Goal: Check status: Check status

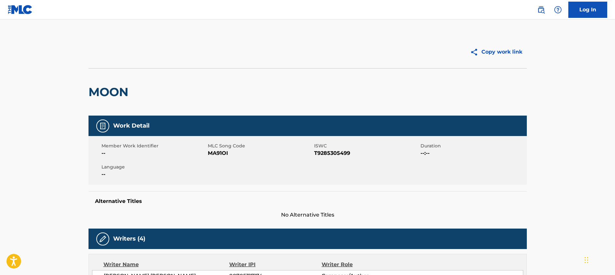
click at [588, 13] on link "Log In" at bounding box center [587, 10] width 39 height 16
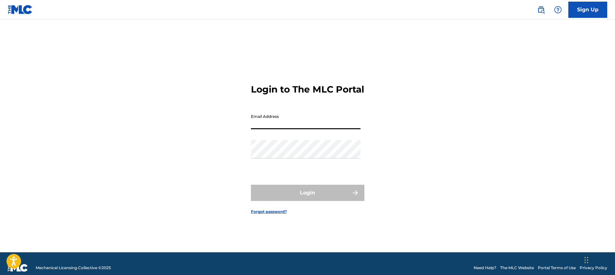
click at [277, 123] on input "Email Address" at bounding box center [306, 120] width 110 height 18
click at [283, 125] on input "Email Address" at bounding box center [306, 120] width 110 height 18
click at [278, 140] on div "Email Address" at bounding box center [306, 125] width 110 height 29
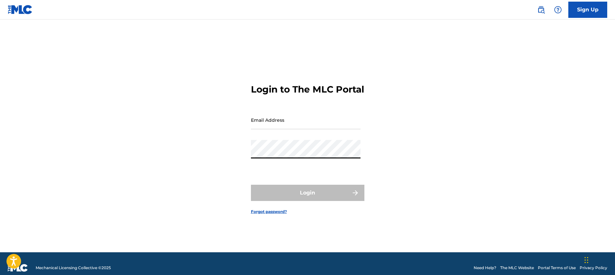
type input "[EMAIL_ADDRESS][DOMAIN_NAME]"
click at [251, 184] on button "Login" at bounding box center [307, 192] width 113 height 16
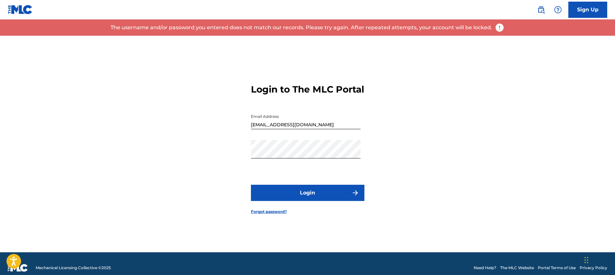
click at [301, 196] on button "Login" at bounding box center [307, 192] width 113 height 16
click at [313, 200] on button "Login" at bounding box center [307, 192] width 113 height 16
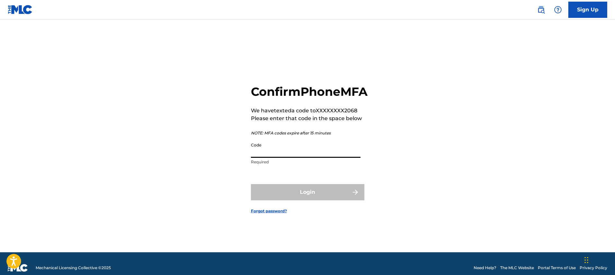
click at [306, 158] on input "Code" at bounding box center [306, 148] width 110 height 18
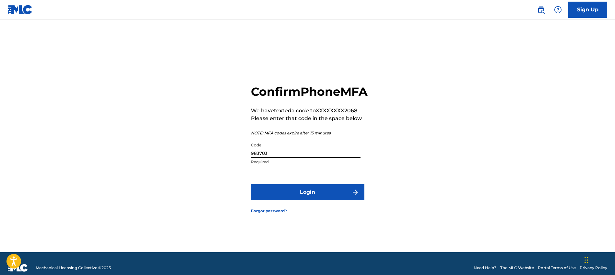
type input "983703"
click at [251, 184] on button "Login" at bounding box center [307, 192] width 113 height 16
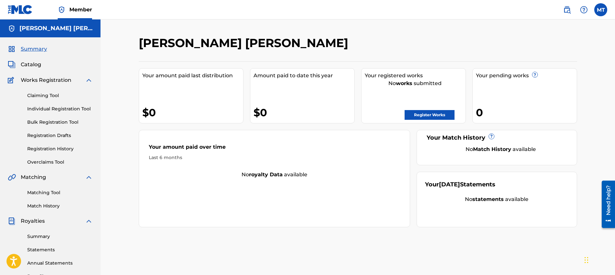
click at [38, 149] on link "Registration History" at bounding box center [59, 148] width 65 height 7
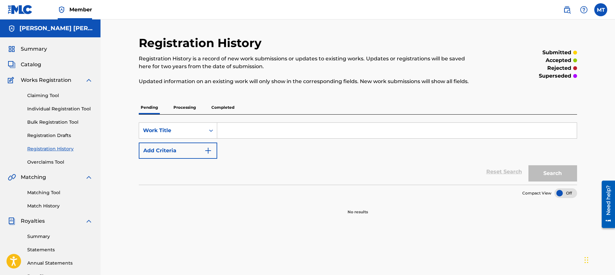
click at [231, 106] on p "Completed" at bounding box center [222, 107] width 27 height 14
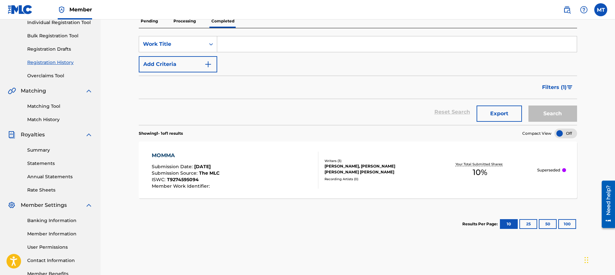
scroll to position [101, 0]
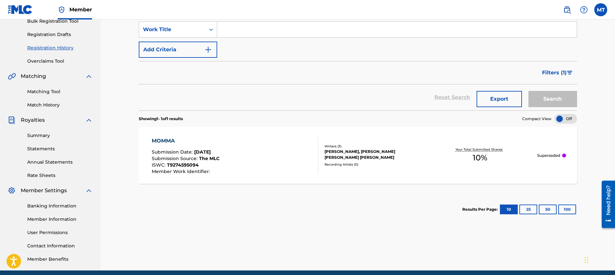
click at [565, 154] on div at bounding box center [564, 155] width 4 height 4
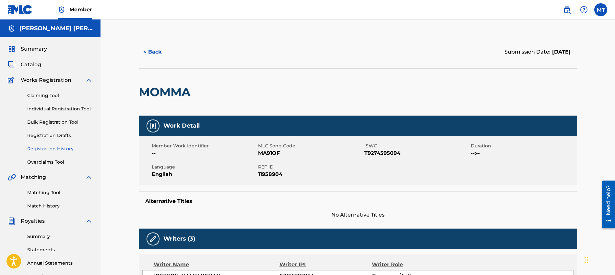
click at [155, 50] on button "< Back" at bounding box center [158, 52] width 39 height 16
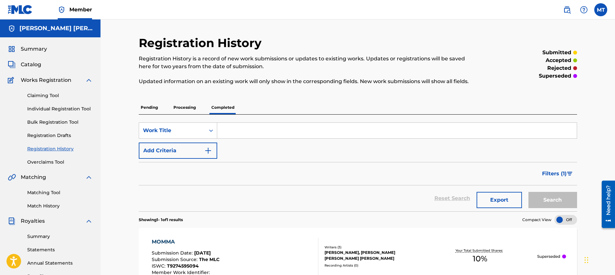
scroll to position [101, 0]
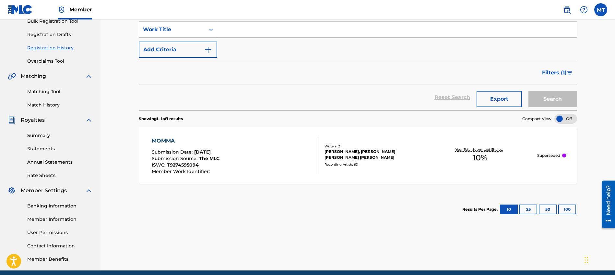
click at [562, 121] on div at bounding box center [565, 119] width 23 height 10
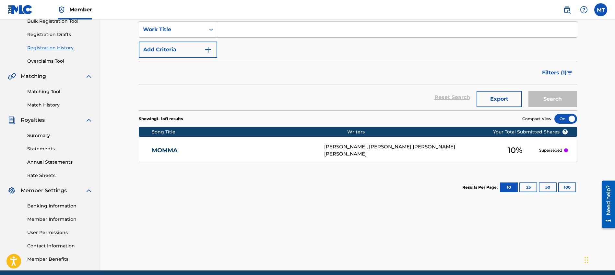
click at [571, 119] on div at bounding box center [565, 119] width 23 height 10
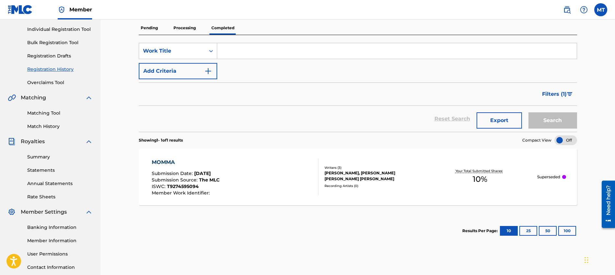
scroll to position [56, 0]
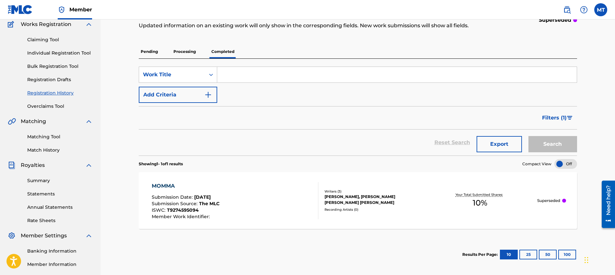
click at [182, 53] on p "Processing" at bounding box center [184, 52] width 26 height 14
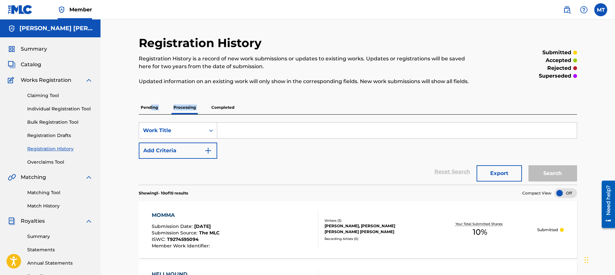
drag, startPoint x: 151, startPoint y: 105, endPoint x: 283, endPoint y: 127, distance: 133.7
click at [272, 103] on div "Pending Processing Completed" at bounding box center [358, 107] width 438 height 14
click at [568, 10] on img at bounding box center [567, 10] width 8 height 8
